Goal: Task Accomplishment & Management: Manage account settings

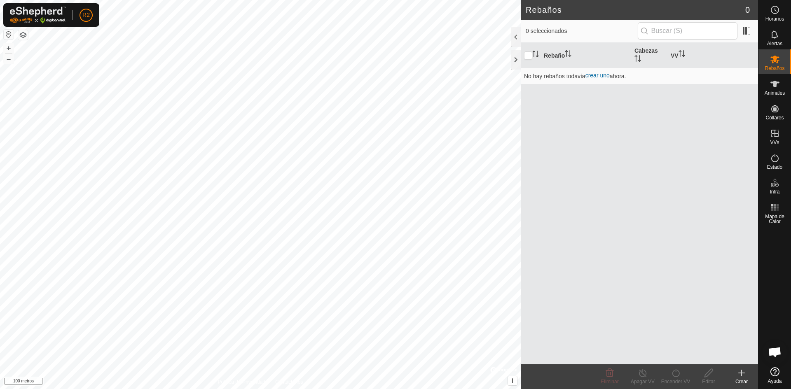
click at [739, 375] on icon at bounding box center [741, 373] width 10 height 10
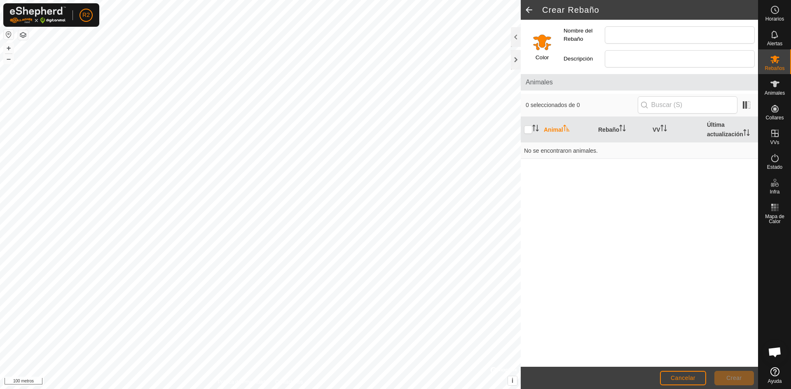
click at [529, 14] on span at bounding box center [528, 10] width 16 height 20
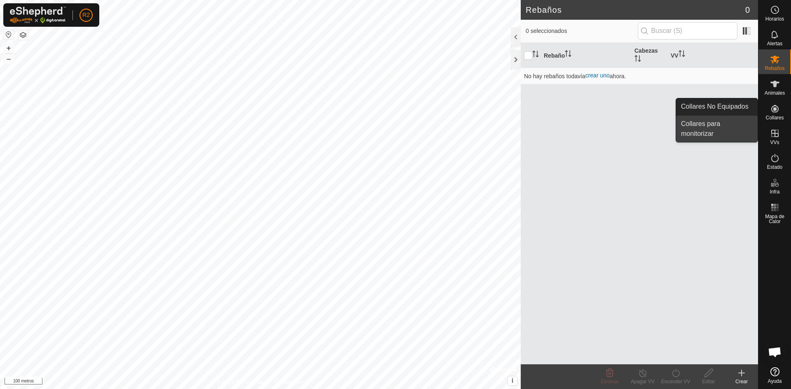
click at [744, 121] on link "Collares para monitorizar" at bounding box center [717, 129] width 82 height 26
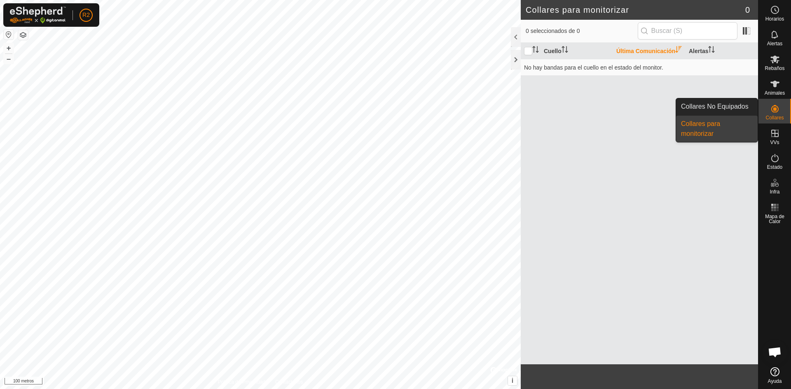
click at [747, 109] on link "Collares No Equipados" at bounding box center [717, 106] width 82 height 16
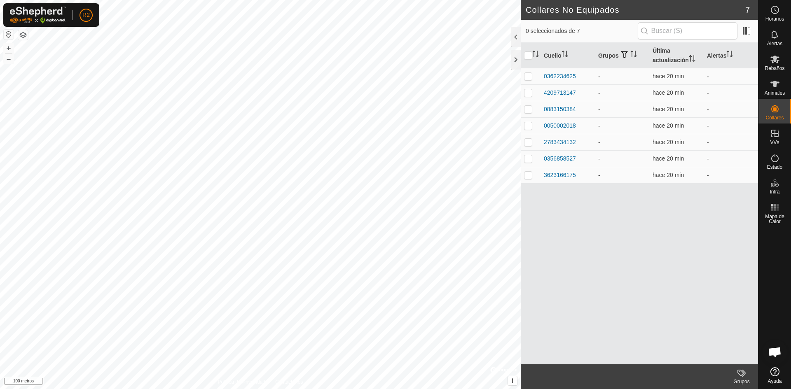
click at [678, 263] on div "Cuello Grupos Última actualización Alertas 0362234625 - hace 20 min - 420971314…" at bounding box center [638, 204] width 237 height 322
click at [524, 77] on p-checkbox at bounding box center [528, 76] width 8 height 7
checkbox input "true"
click at [530, 91] on p-checkbox at bounding box center [528, 92] width 8 height 7
checkbox input "true"
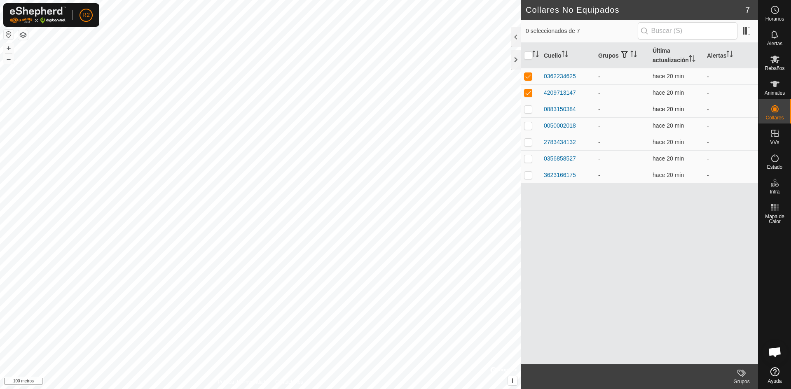
click at [530, 109] on p-checkbox at bounding box center [528, 109] width 8 height 7
checkbox input "true"
click at [530, 127] on p-checkbox at bounding box center [528, 125] width 8 height 7
checkbox input "true"
click at [532, 145] on p-checkbox at bounding box center [528, 142] width 8 height 7
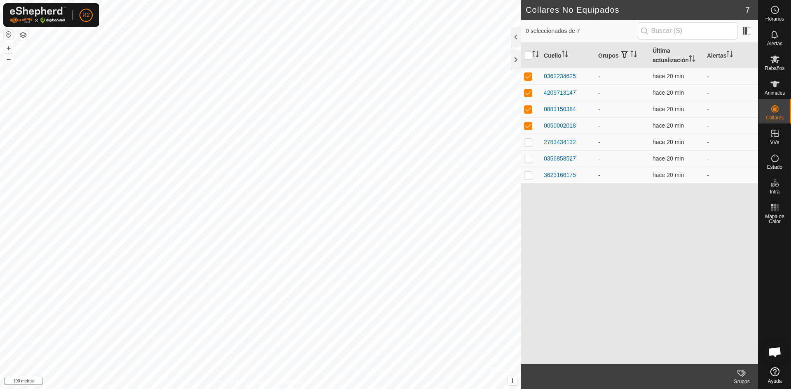
checkbox input "true"
click at [525, 158] on p-checkbox at bounding box center [528, 158] width 8 height 7
checkbox input "true"
click at [527, 172] on p-checkbox at bounding box center [528, 175] width 8 height 7
checkbox input "true"
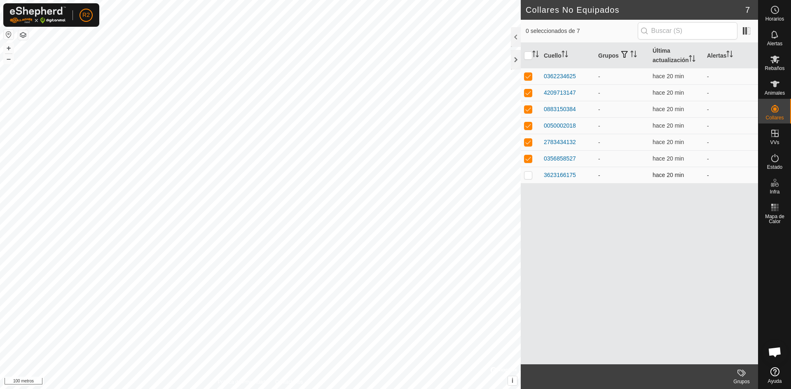
checkbox input "true"
click at [762, 307] on div at bounding box center [774, 295] width 33 height 137
click at [526, 55] on input "checkbox" at bounding box center [528, 55] width 8 height 8
checkbox input "false"
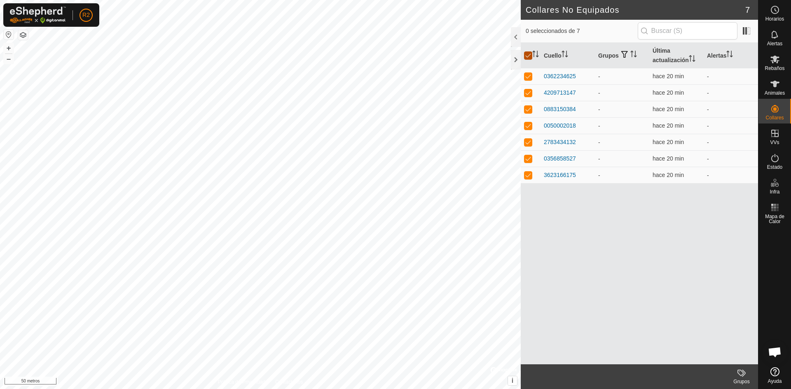
checkbox input "false"
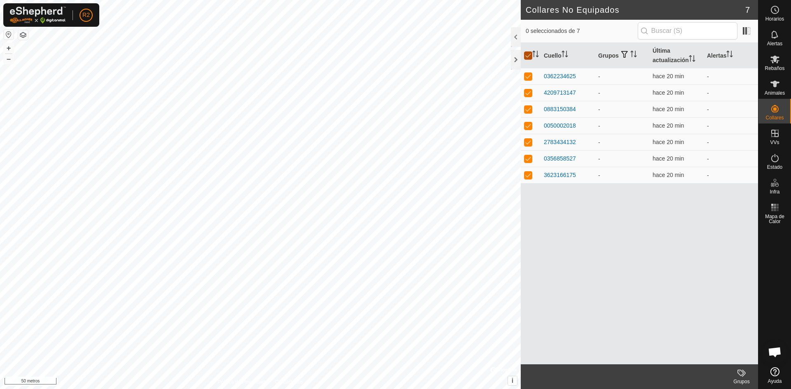
checkbox input "false"
click at [526, 55] on input "checkbox" at bounding box center [528, 55] width 8 height 8
checkbox input "true"
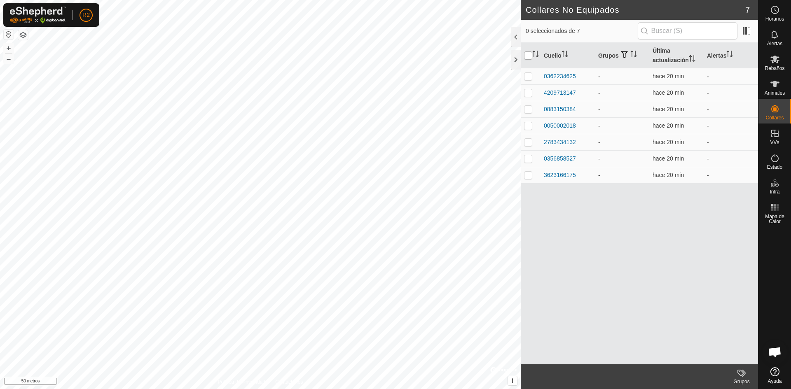
checkbox input "true"
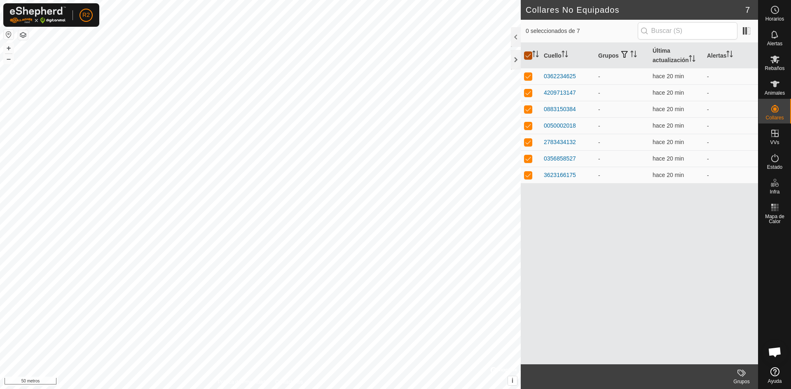
click at [526, 55] on input "checkbox" at bounding box center [528, 55] width 8 height 8
checkbox input "false"
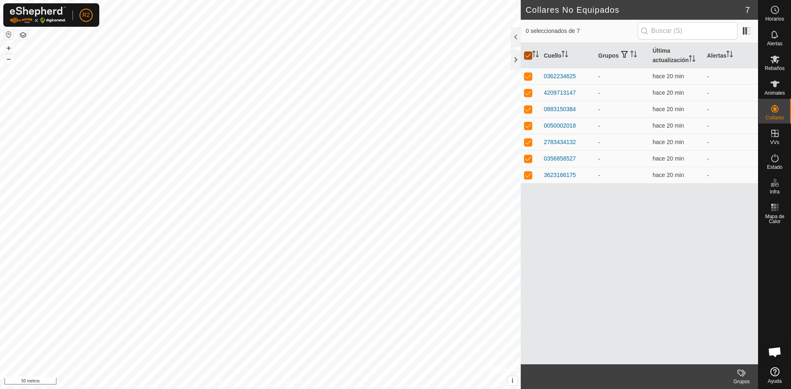
checkbox input "false"
click at [779, 35] on icon at bounding box center [775, 35] width 10 height 10
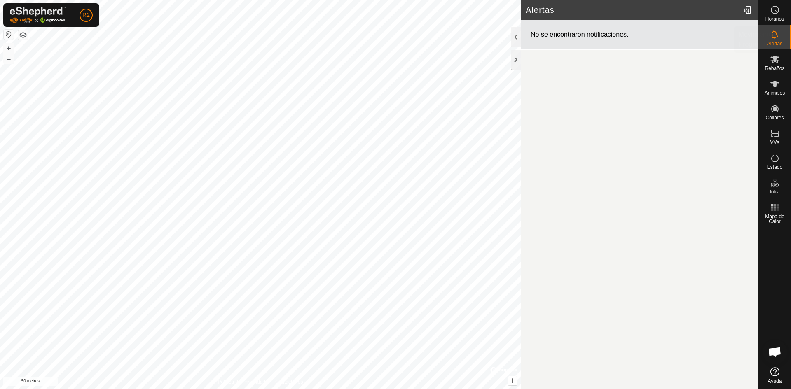
click at [781, 17] on font "Horarios" at bounding box center [774, 19] width 19 height 6
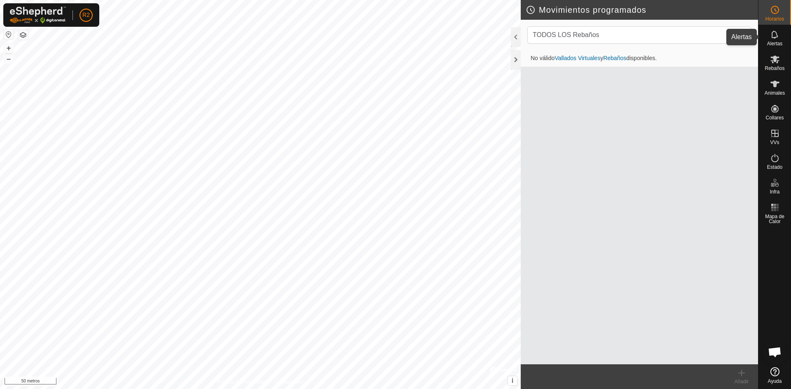
click at [774, 48] on div "Alertas" at bounding box center [774, 37] width 33 height 25
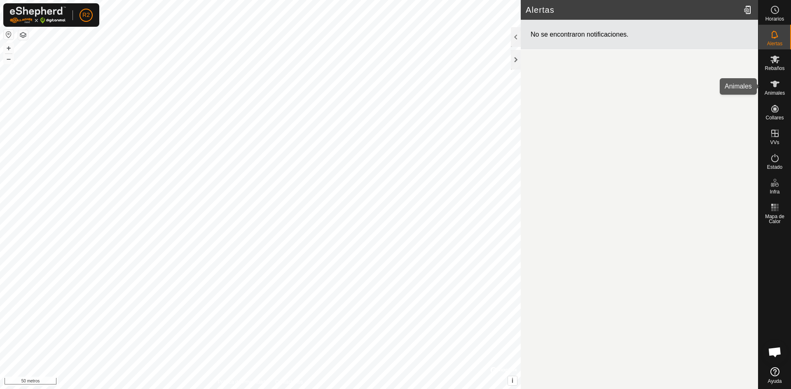
click at [780, 94] on font "Animales" at bounding box center [774, 93] width 20 height 6
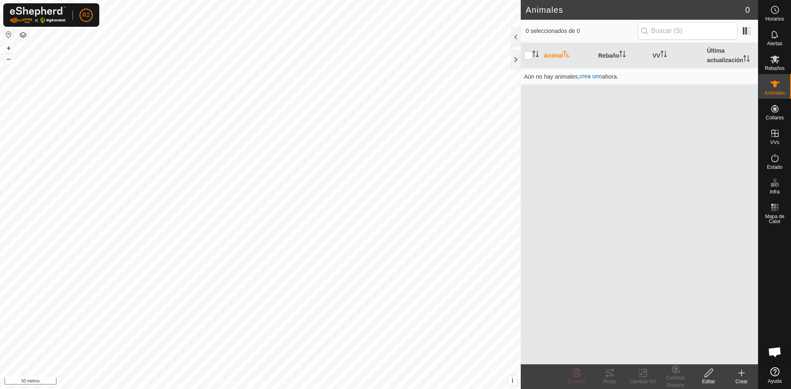
click at [738, 371] on icon at bounding box center [741, 373] width 10 height 10
click at [712, 265] on div "Animal Rebaño VV Última actualización Aún no hay animales, crea uno ahora." at bounding box center [638, 204] width 237 height 322
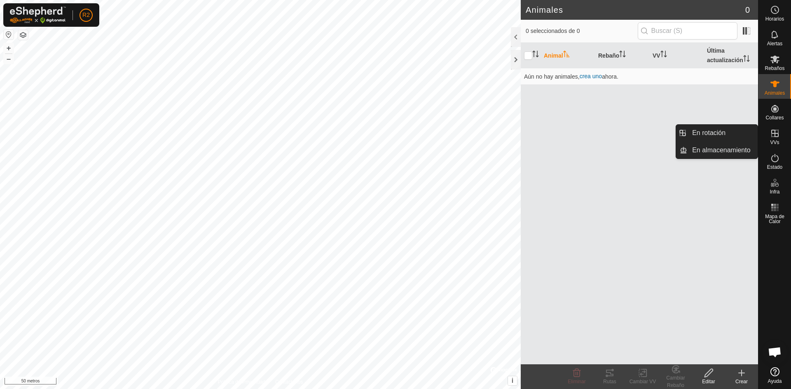
click at [781, 137] on es-virtualpaddocks-svg-icon at bounding box center [774, 133] width 15 height 13
click at [779, 136] on icon at bounding box center [775, 133] width 10 height 10
click at [774, 136] on icon at bounding box center [775, 133] width 10 height 10
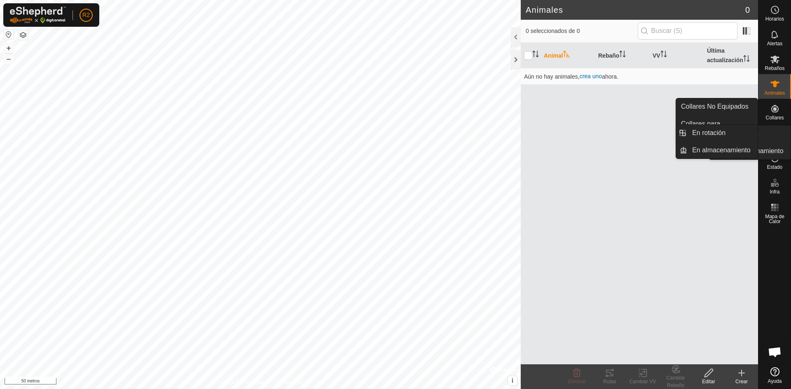
click at [771, 141] on font "VVs" at bounding box center [774, 143] width 9 height 6
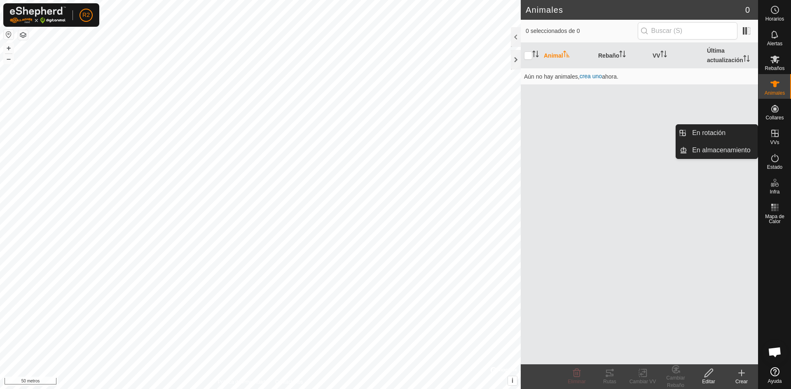
click at [772, 138] on icon at bounding box center [775, 133] width 10 height 10
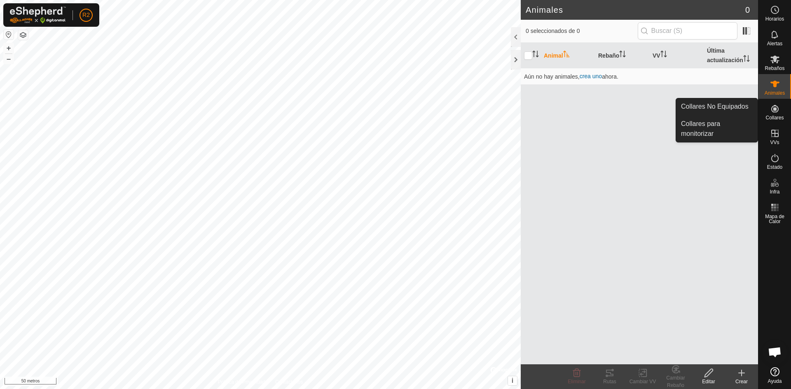
drag, startPoint x: 777, startPoint y: 99, endPoint x: 776, endPoint y: 111, distance: 12.0
click at [776, 111] on icon at bounding box center [775, 109] width 10 height 10
click at [771, 135] on icon at bounding box center [775, 133] width 10 height 10
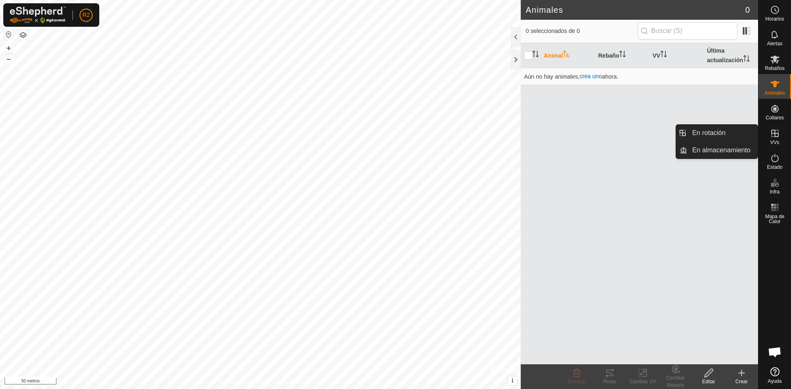
click at [772, 141] on font "VVs" at bounding box center [774, 143] width 9 height 6
click at [517, 59] on div at bounding box center [516, 60] width 10 height 20
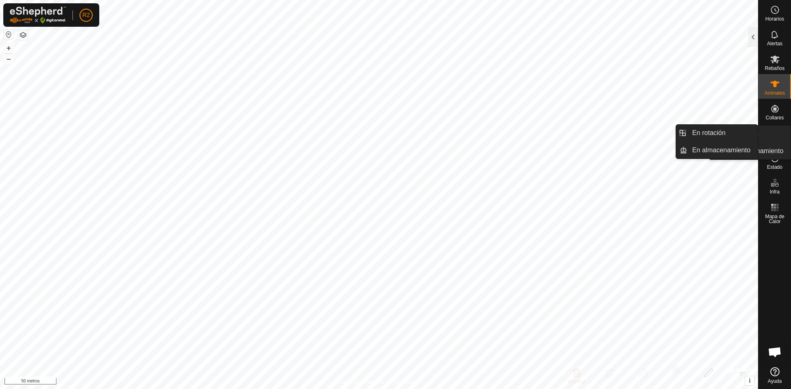
click at [779, 140] on div "VVs" at bounding box center [774, 136] width 33 height 25
click at [733, 147] on link "En almacenamiento" at bounding box center [722, 150] width 70 height 16
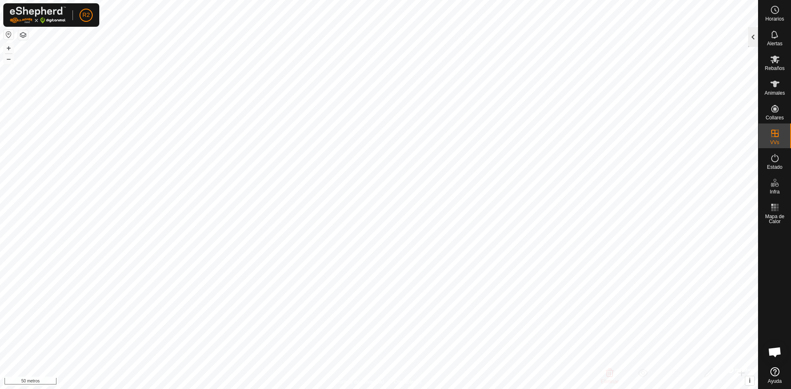
click at [752, 36] on div at bounding box center [753, 37] width 10 height 20
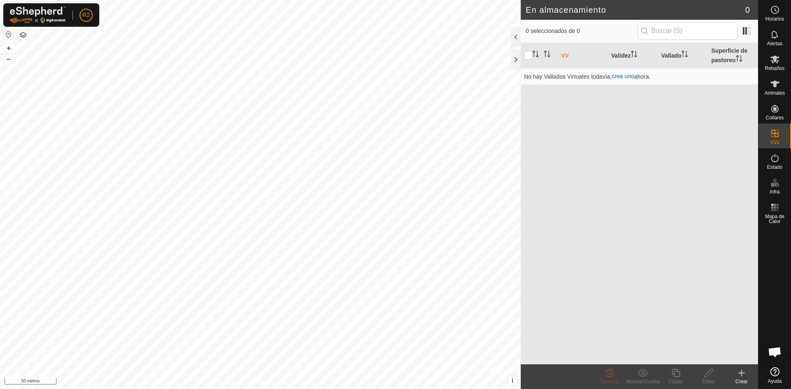
click at [739, 374] on icon at bounding box center [741, 373] width 10 height 10
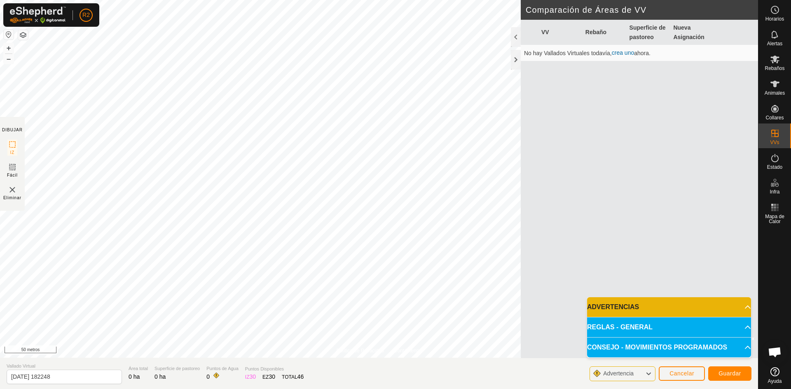
click at [704, 310] on p-accordion-header "ADVERTENCIAS" at bounding box center [669, 307] width 164 height 20
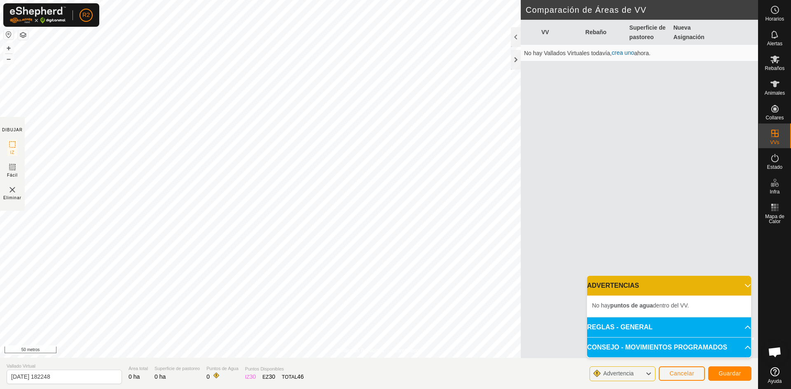
click at [694, 284] on p-accordion-header "ADVERTENCIAS" at bounding box center [669, 286] width 164 height 20
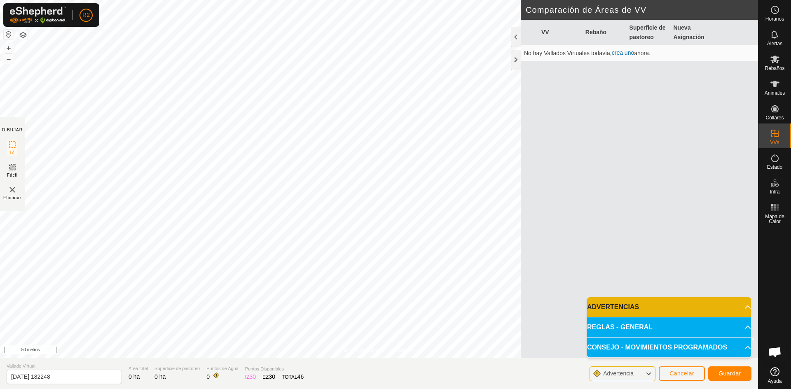
click at [699, 322] on p-accordion-header "REGLAS - GENERAL" at bounding box center [669, 327] width 164 height 20
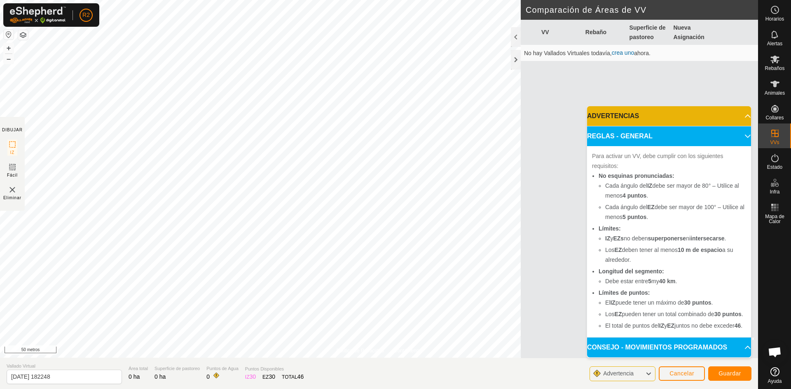
click at [703, 126] on p-accordion-header "REGLAS - GENERAL" at bounding box center [669, 136] width 164 height 20
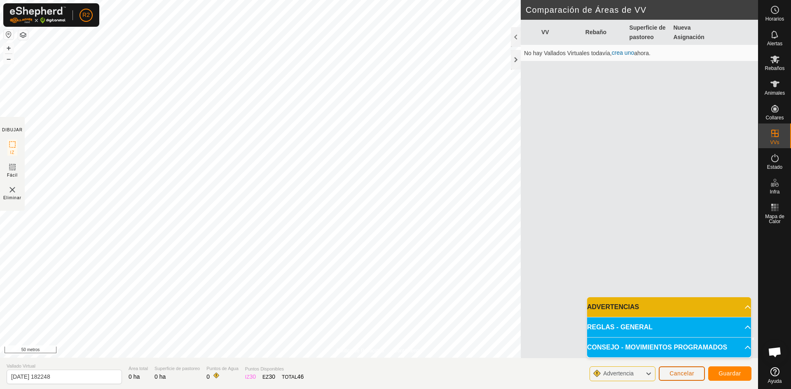
click at [688, 378] on button "Cancelar" at bounding box center [681, 373] width 46 height 14
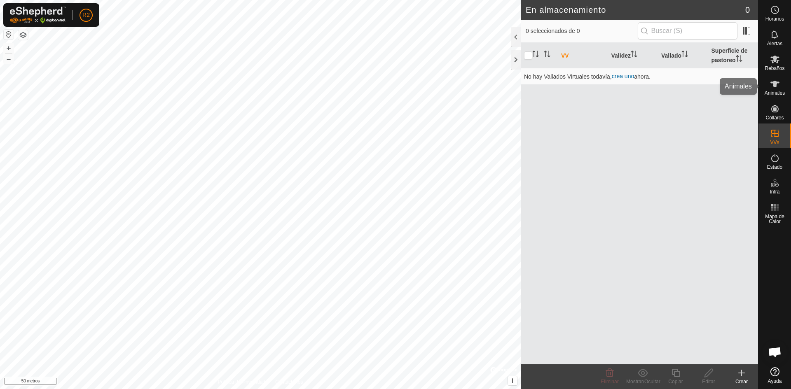
click at [777, 76] on div "Animales" at bounding box center [774, 86] width 33 height 25
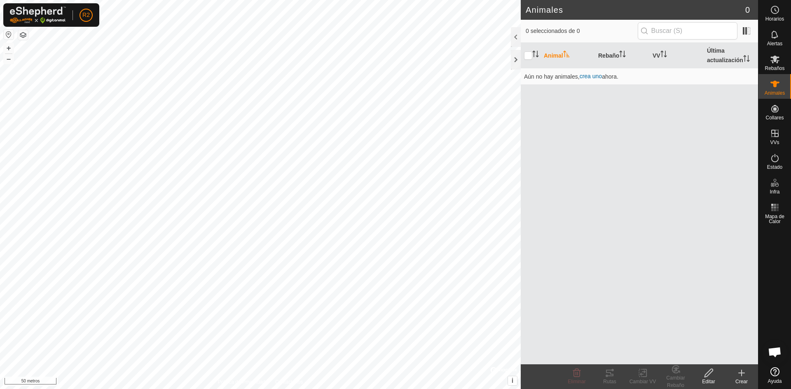
click at [738, 380] on font "Crear" at bounding box center [741, 382] width 12 height 6
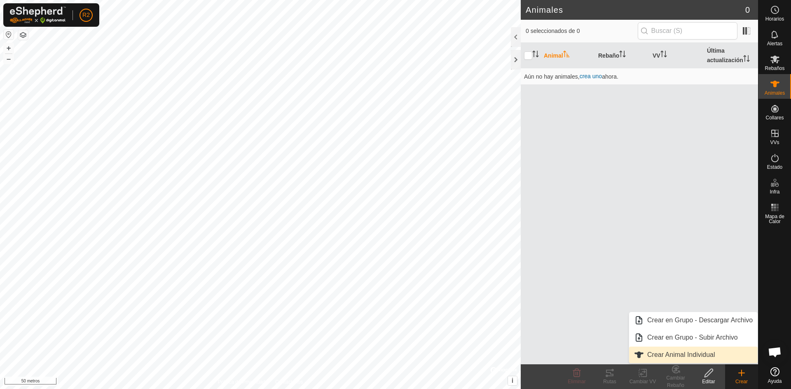
click at [692, 350] on link "Crear Animal Individual" at bounding box center [693, 355] width 128 height 16
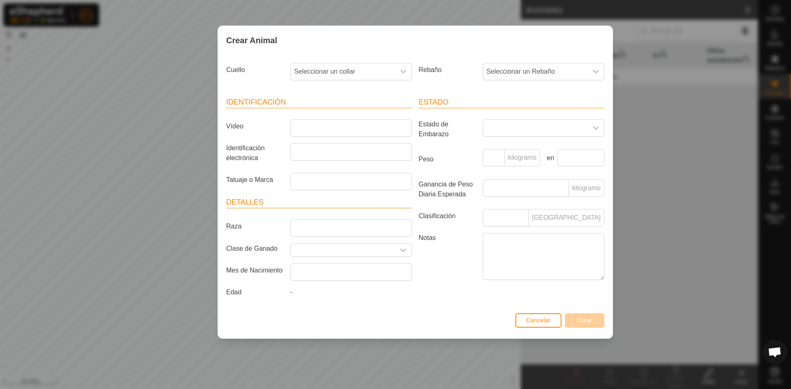
drag, startPoint x: 439, startPoint y: 52, endPoint x: 455, endPoint y: 40, distance: 19.6
click at [455, 40] on div "Crear Animal" at bounding box center [415, 40] width 394 height 29
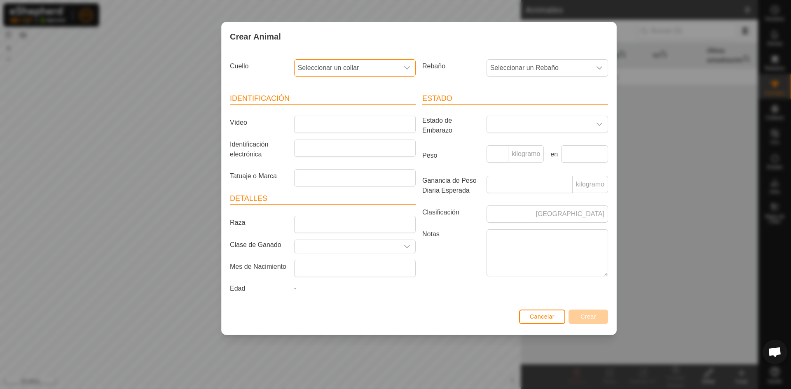
click at [392, 68] on span "Seleccionar un collar" at bounding box center [346, 68] width 104 height 16
click at [411, 71] on div "disparador desplegable" at bounding box center [407, 68] width 16 height 16
click at [408, 64] on div "disparador desplegable" at bounding box center [407, 68] width 16 height 16
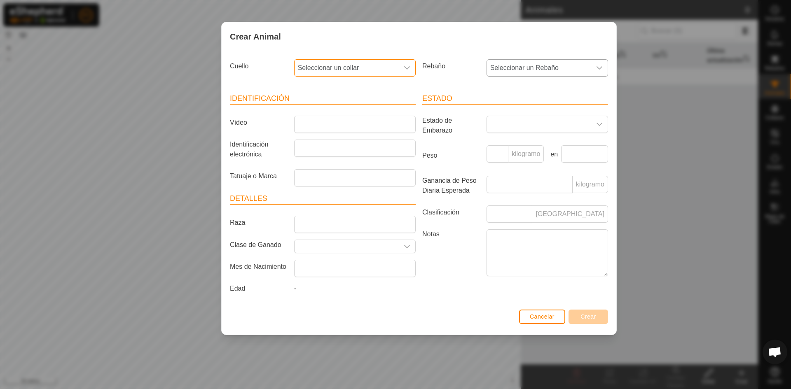
click at [592, 73] on div "disparador desplegable" at bounding box center [599, 68] width 16 height 16
click at [529, 154] on font "kilogramo" at bounding box center [525, 153] width 28 height 7
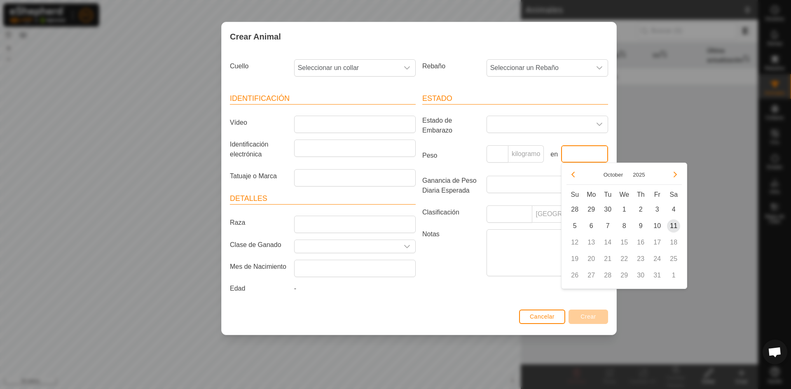
click at [578, 161] on input "text" at bounding box center [584, 153] width 47 height 17
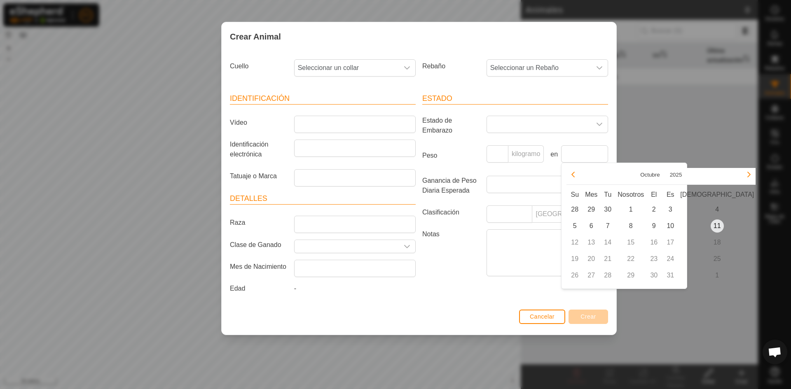
click at [511, 199] on article "Estado Estado de Embarazo Peso kilogramo en Ganancia de Peso Diaria Esperada ki…" at bounding box center [515, 186] width 186 height 186
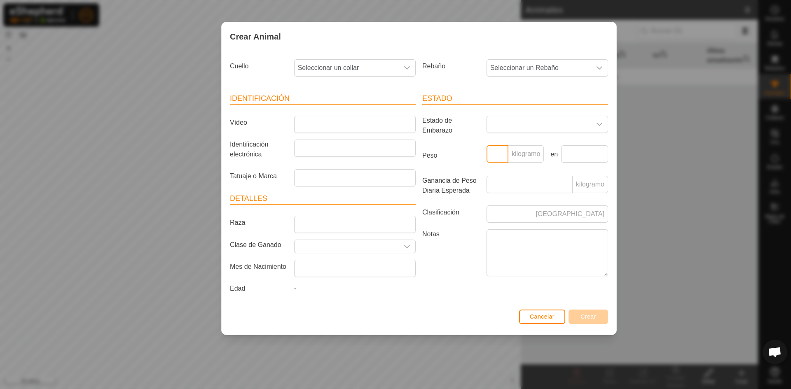
click at [499, 157] on input "Peso" at bounding box center [497, 153] width 22 height 17
click at [530, 188] on input "Ganancia de Peso Diaria Esperada" at bounding box center [529, 184] width 86 height 17
click at [579, 257] on textarea "Notas" at bounding box center [546, 252] width 121 height 47
click at [544, 125] on span at bounding box center [539, 124] width 104 height 16
click at [557, 119] on span at bounding box center [539, 124] width 104 height 16
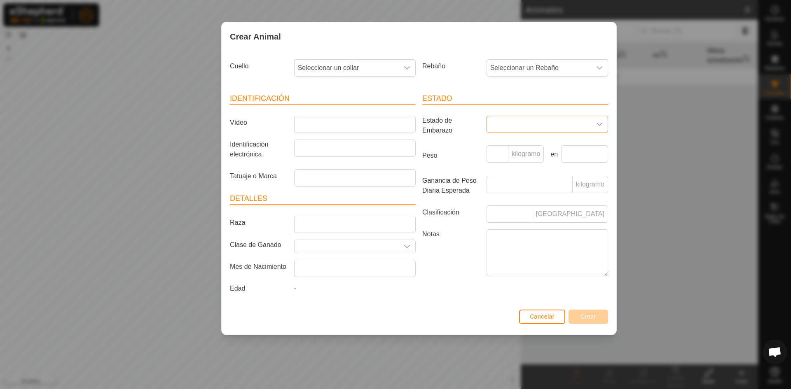
click at [557, 119] on span at bounding box center [539, 124] width 104 height 16
click at [572, 124] on span at bounding box center [539, 124] width 104 height 16
click at [543, 314] on font "Cancelar" at bounding box center [542, 316] width 25 height 7
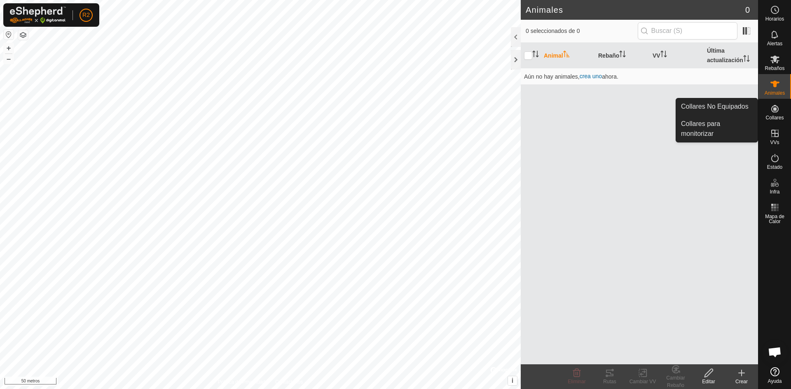
click at [781, 105] on es-neckbands-svg-icon at bounding box center [774, 108] width 15 height 13
click at [777, 112] on icon at bounding box center [775, 109] width 10 height 10
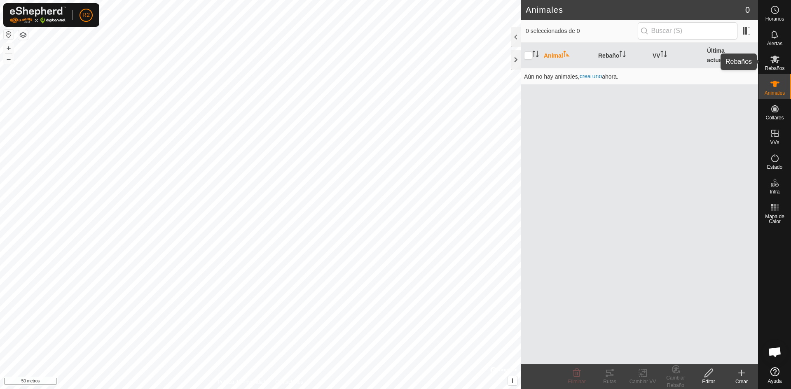
click at [776, 65] on es-mob-svg-icon at bounding box center [774, 59] width 15 height 13
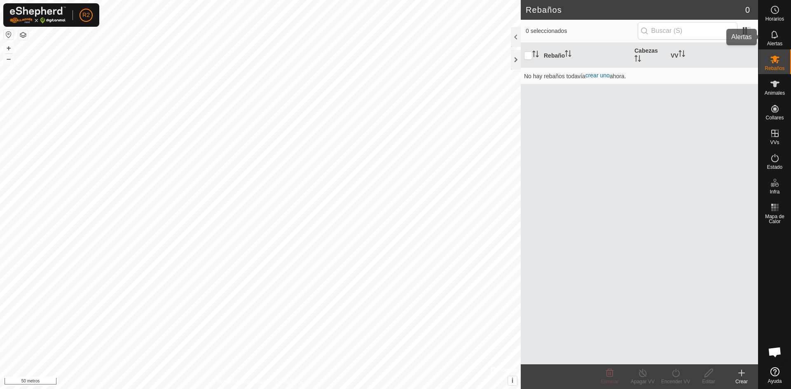
click at [771, 41] on font "Alertas" at bounding box center [774, 44] width 15 height 6
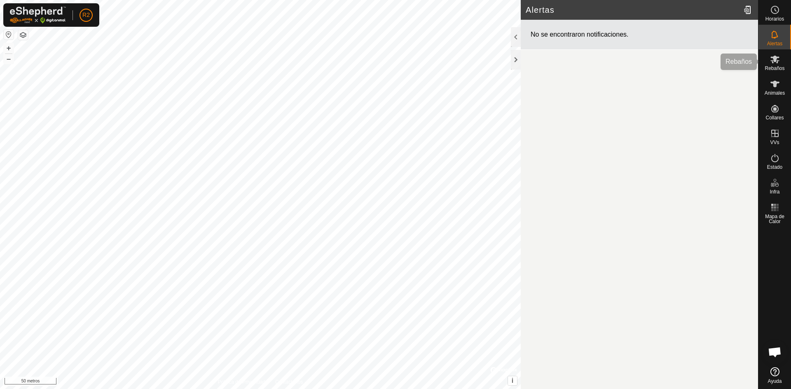
click at [778, 62] on icon at bounding box center [775, 59] width 10 height 10
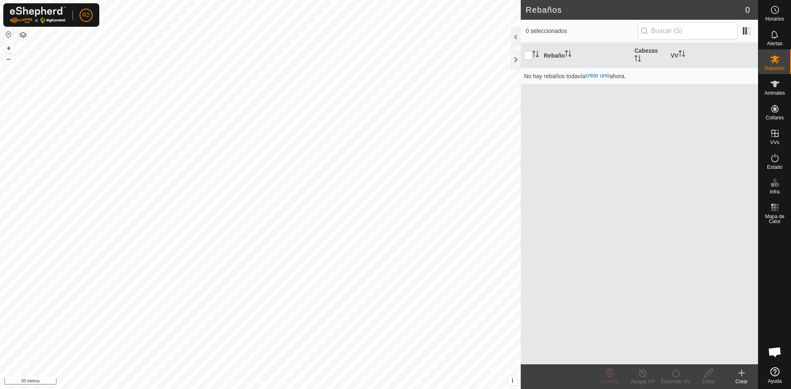
click at [748, 378] on div "Crear" at bounding box center [741, 381] width 33 height 7
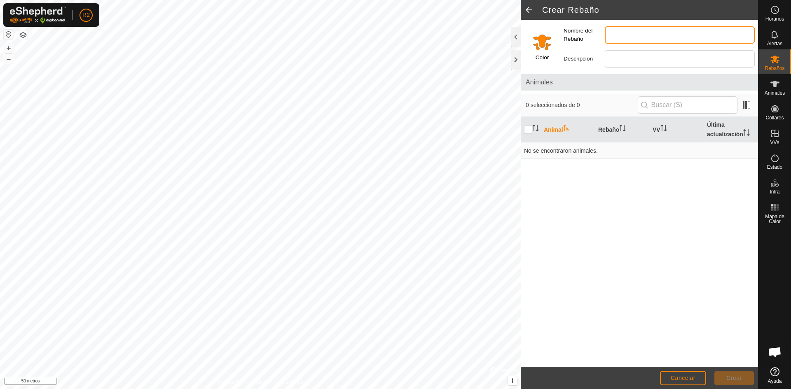
click at [640, 28] on input "Nombre del Rebaño" at bounding box center [679, 34] width 150 height 17
type input "[PERSON_NAME]"
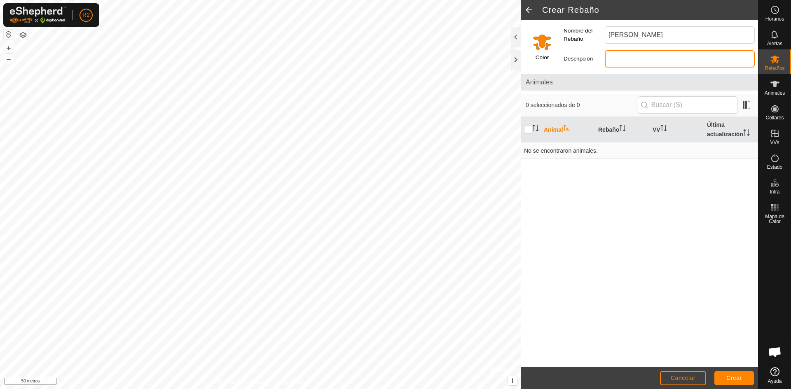
click at [639, 67] on input "Descripción" at bounding box center [679, 58] width 150 height 17
click at [541, 44] on input "Seleccione un color" at bounding box center [542, 42] width 20 height 20
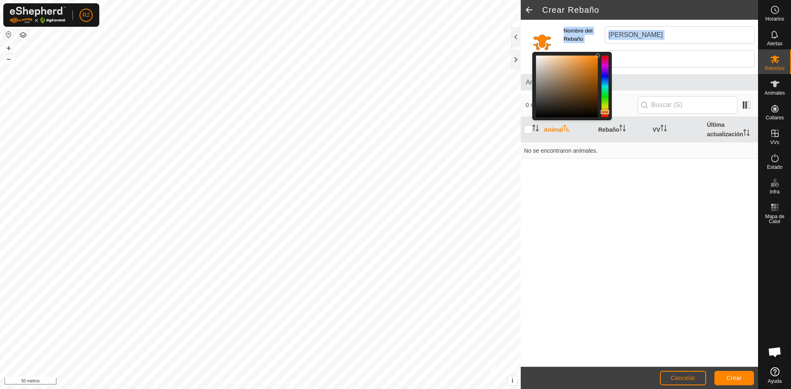
drag, startPoint x: 583, startPoint y: 84, endPoint x: 603, endPoint y: 49, distance: 40.8
click at [602, 49] on div "Color Nombre del Rebaño [PERSON_NAME] Descripción" at bounding box center [638, 45] width 237 height 51
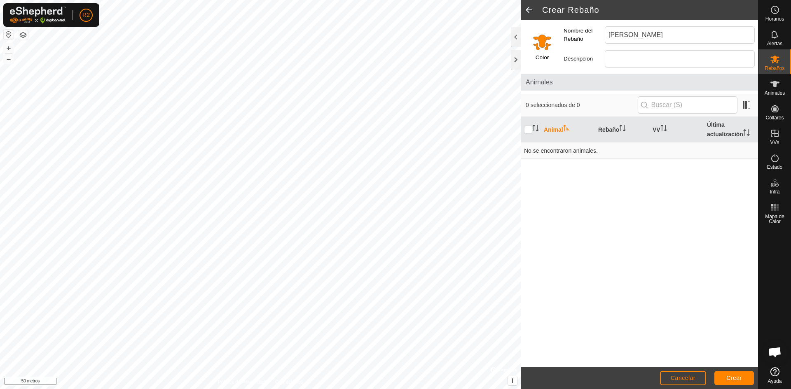
click at [634, 212] on div "Animal Rebaño VV Última actualización No se encontraron animales." at bounding box center [638, 242] width 237 height 250
click at [540, 50] on input "Seleccione un color" at bounding box center [542, 42] width 20 height 20
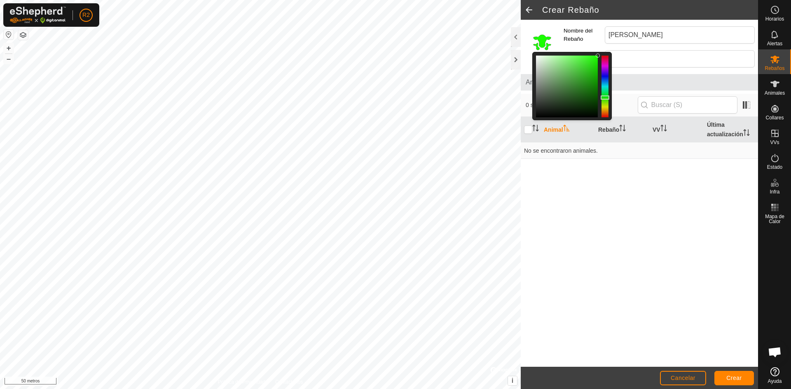
click at [607, 98] on div at bounding box center [604, 87] width 7 height 62
click at [613, 205] on div "Animal Rebaño VV Última actualización No se encontraron animales." at bounding box center [638, 242] width 237 height 250
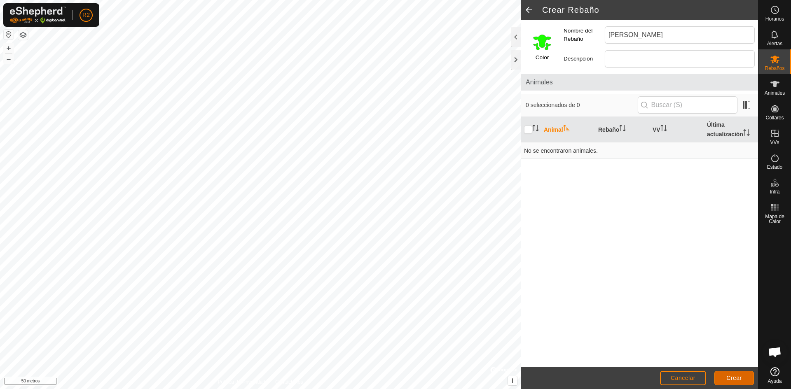
click at [736, 374] on button "Crear" at bounding box center [734, 378] width 40 height 14
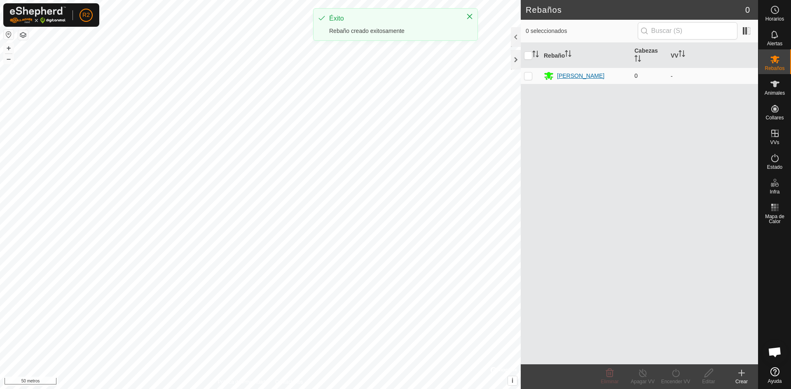
click at [573, 75] on font "[PERSON_NAME]" at bounding box center [580, 75] width 47 height 7
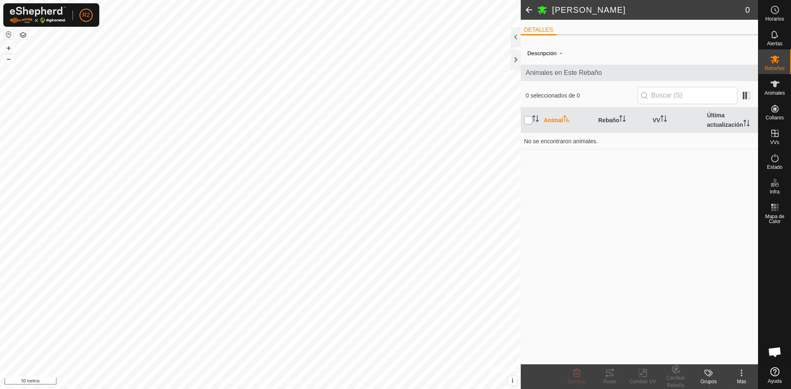
click at [530, 117] on input "checkbox" at bounding box center [528, 120] width 8 height 8
checkbox input "true"
click at [530, 126] on th at bounding box center [530, 120] width 20 height 26
click at [777, 90] on font "Animales" at bounding box center [774, 93] width 20 height 6
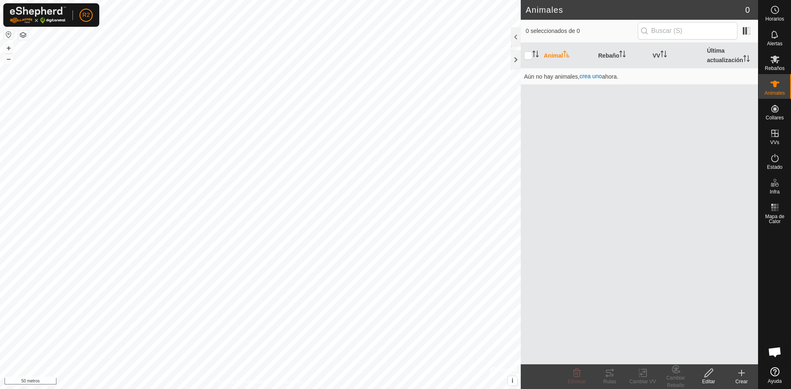
click at [747, 380] on div "Crear" at bounding box center [741, 381] width 33 height 7
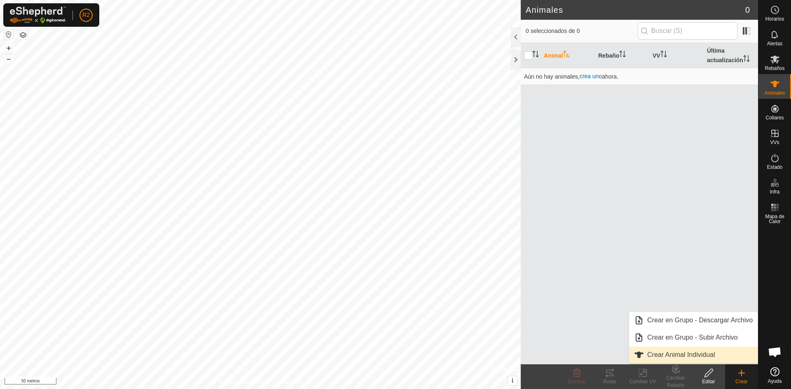
click at [716, 350] on link "Crear Animal Individual" at bounding box center [693, 355] width 128 height 16
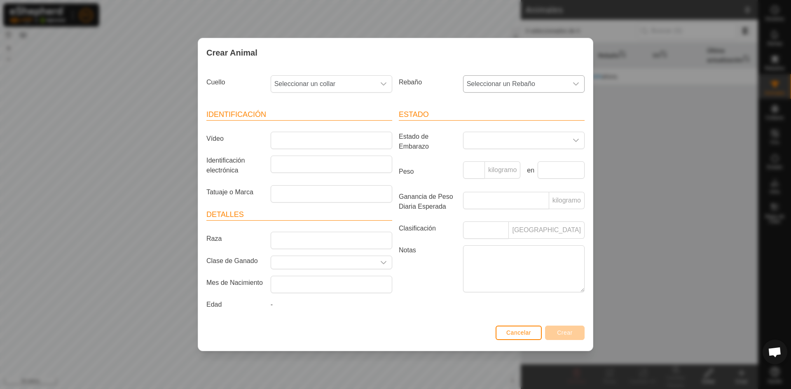
click at [504, 84] on font "Seleccionar un Rebaño" at bounding box center [501, 83] width 68 height 7
click at [502, 142] on li "[PERSON_NAME]" at bounding box center [524, 143] width 121 height 16
click at [523, 85] on font "Seleccionar un Rebaño" at bounding box center [501, 83] width 68 height 7
click at [515, 142] on li "[PERSON_NAME]" at bounding box center [524, 143] width 121 height 16
click at [574, 89] on div "disparador desplegable" at bounding box center [575, 84] width 16 height 16
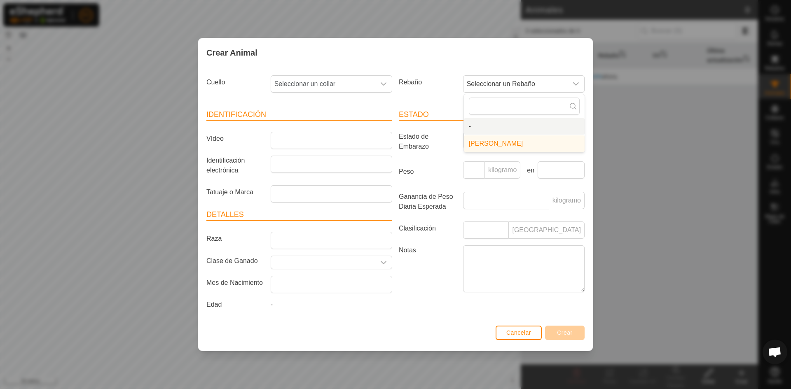
click at [495, 134] on li "-" at bounding box center [524, 126] width 121 height 16
click at [588, 92] on div "Cuello Seleccionar un collar Rebaño Seleccionar un Rebaño Identificación Vídeo …" at bounding box center [395, 195] width 394 height 256
click at [568, 89] on div "disparador desplegable" at bounding box center [575, 84] width 16 height 16
click at [514, 144] on li "[PERSON_NAME]" at bounding box center [524, 143] width 121 height 16
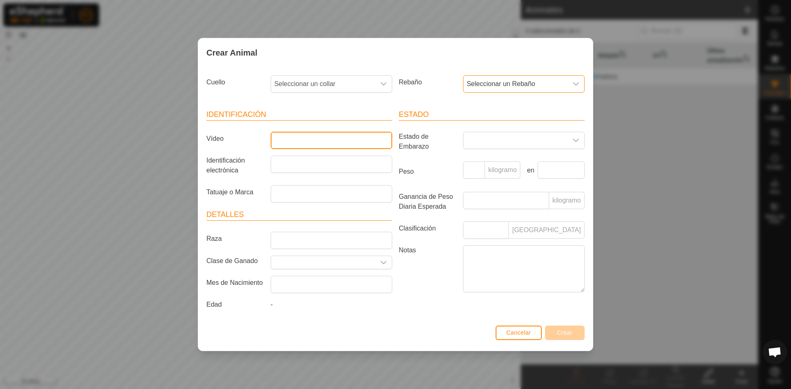
click at [281, 143] on input "Vídeo" at bounding box center [331, 140] width 121 height 17
type input "1930"
click at [293, 159] on input "Identificación electrónica" at bounding box center [331, 164] width 121 height 17
click at [566, 81] on span "Seleccionar un Rebaño" at bounding box center [515, 84] width 104 height 16
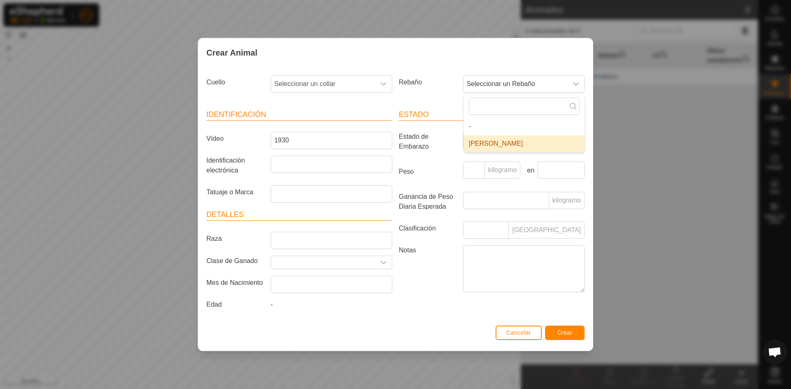
click at [527, 145] on li "[PERSON_NAME]" at bounding box center [524, 143] width 121 height 16
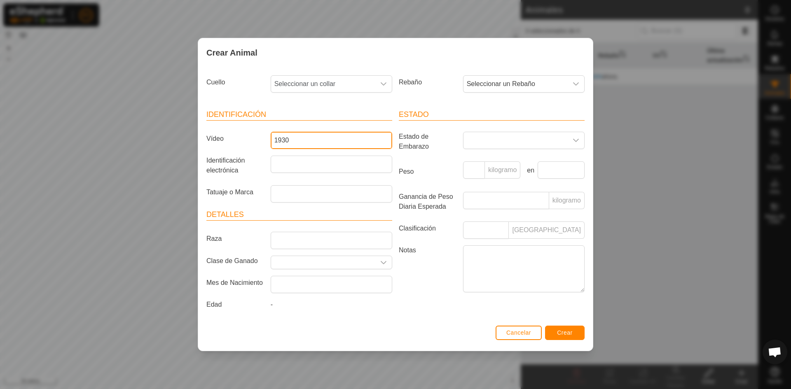
drag, startPoint x: 317, startPoint y: 144, endPoint x: 186, endPoint y: 131, distance: 132.4
click at [193, 131] on div "Crear Animal Cuello Seleccionar un collar Rebaño Seleccionar un Rebaño Identifi…" at bounding box center [395, 194] width 791 height 389
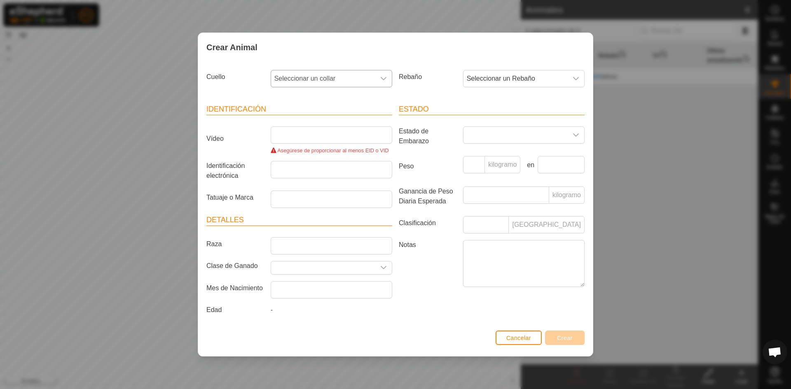
click at [384, 79] on icon "disparador desplegable" at bounding box center [383, 78] width 7 height 7
click at [341, 145] on li "0362234625" at bounding box center [331, 138] width 121 height 16
click at [373, 75] on span "Seleccionar un collar" at bounding box center [323, 78] width 104 height 16
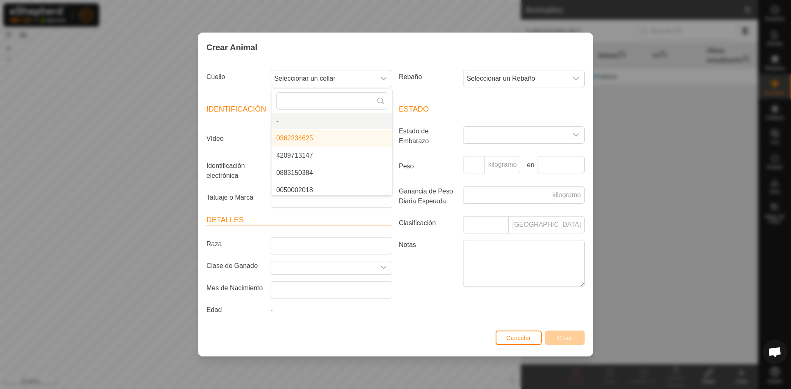
click at [319, 122] on li "-" at bounding box center [331, 121] width 121 height 16
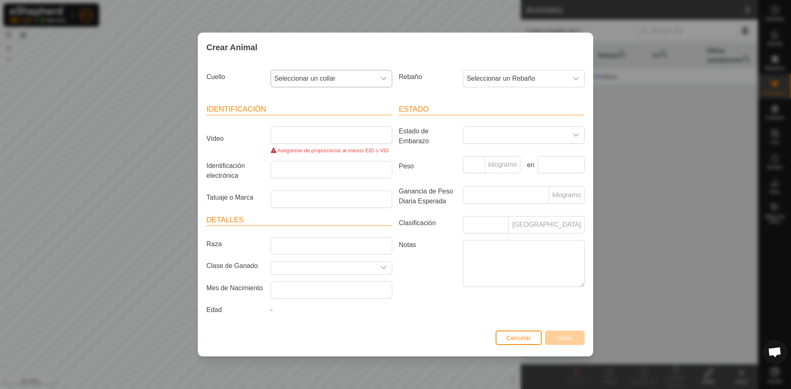
click at [383, 79] on icon "disparador desplegable" at bounding box center [383, 78] width 6 height 3
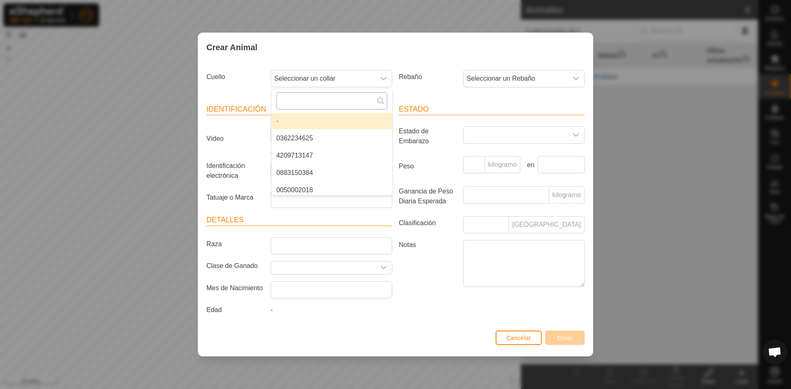
click at [354, 106] on input "text" at bounding box center [331, 100] width 111 height 17
click at [436, 185] on article "Estado Estado de Embarazo Peso kilogramo en Ganancia de Peso Diaria Esperada ki…" at bounding box center [492, 197] width 186 height 186
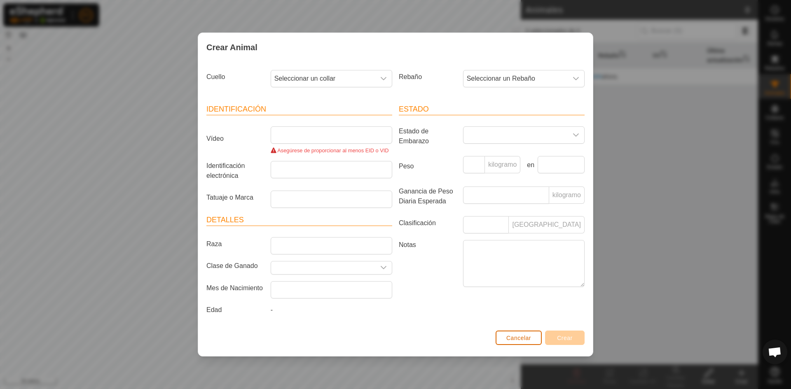
click at [530, 338] on font "Cancelar" at bounding box center [518, 338] width 25 height 7
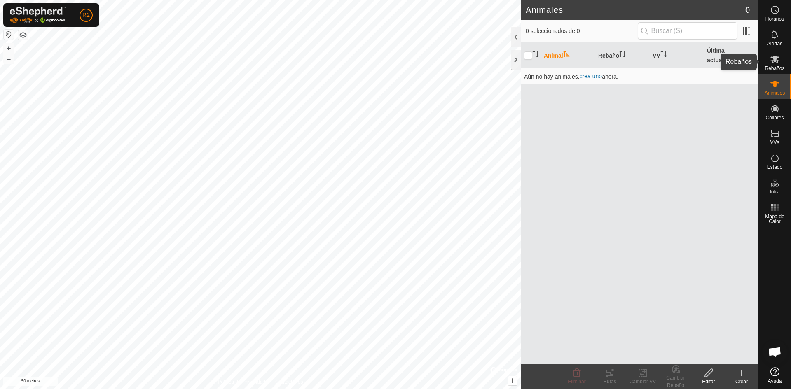
click at [784, 63] on div "Rebaños" at bounding box center [774, 61] width 33 height 25
